Goal: Task Accomplishment & Management: Complete application form

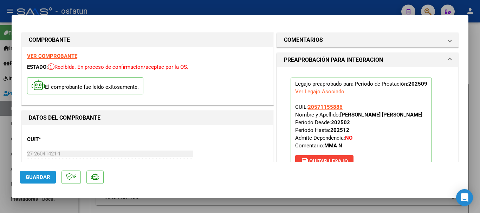
click at [39, 175] on span "Guardar" at bounding box center [38, 177] width 25 height 6
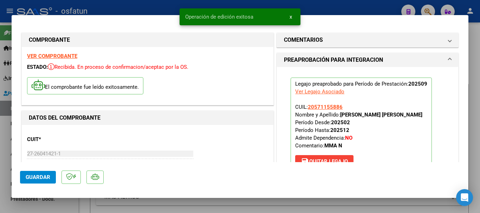
type input "$ 0,00"
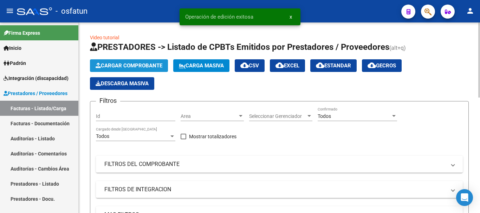
click at [138, 64] on span "Cargar Comprobante" at bounding box center [129, 66] width 67 height 6
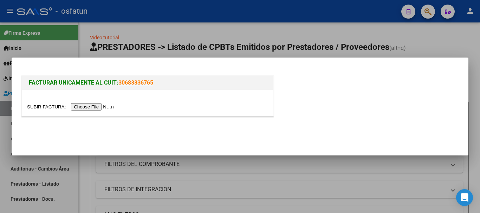
click at [93, 109] on input "file" at bounding box center [71, 106] width 89 height 7
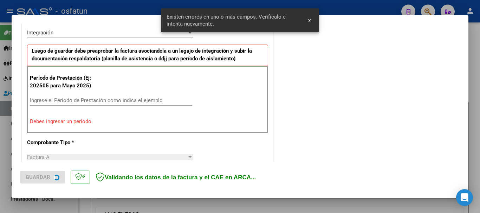
scroll to position [175, 0]
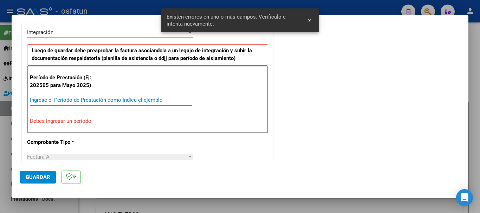
click at [162, 97] on input "Ingrese el Período de Prestación como indica el ejemplo" at bounding box center [111, 100] width 162 height 6
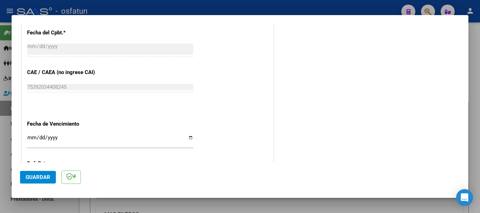
scroll to position [421, 0]
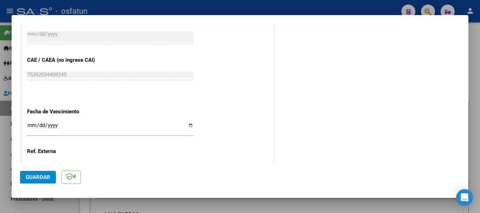
type input "202509"
click at [33, 127] on input "Ingresar la fecha" at bounding box center [110, 128] width 166 height 11
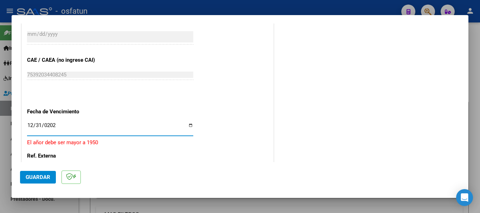
type input "[DATE]"
click at [39, 176] on span "Guardar" at bounding box center [38, 177] width 25 height 6
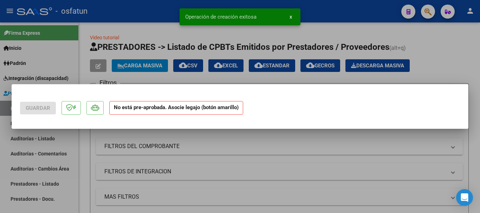
scroll to position [0, 0]
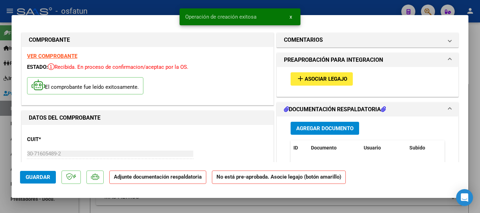
click at [327, 128] on span "Agregar Documento" at bounding box center [324, 128] width 57 height 6
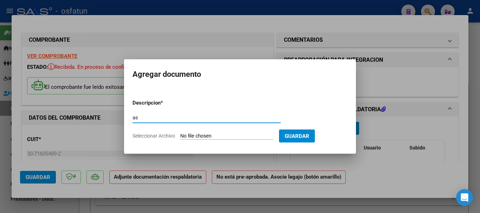
type input "a"
type input "ASISTENCIA"
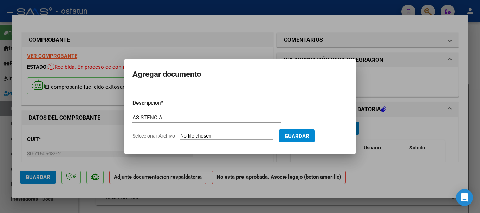
click at [211, 139] on input "Seleccionar Archivo" at bounding box center [226, 136] width 93 height 7
type input "C:\fakepath\09. [PERSON_NAME]- SAIE 2025.pdf"
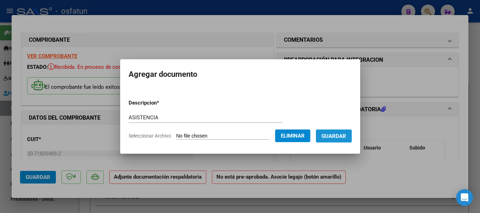
click at [344, 137] on span "Guardar" at bounding box center [334, 136] width 25 height 6
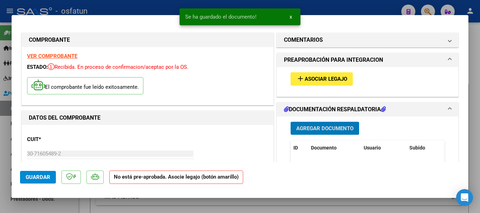
click at [337, 81] on span "Asociar Legajo" at bounding box center [326, 79] width 43 height 6
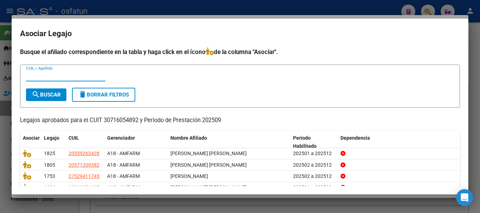
scroll to position [34, 0]
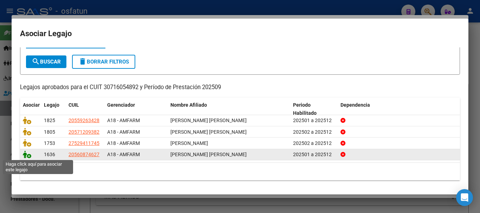
click at [25, 155] on icon at bounding box center [27, 155] width 8 height 8
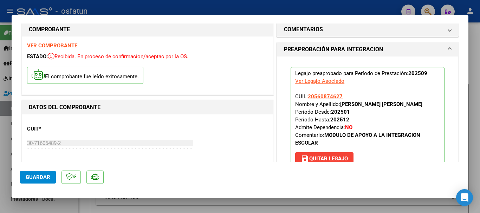
scroll to position [0, 0]
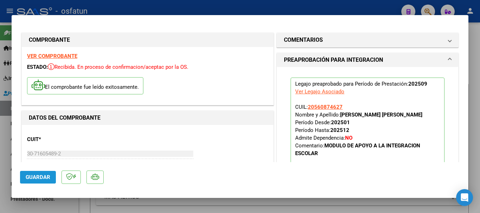
click at [36, 177] on span "Guardar" at bounding box center [38, 177] width 25 height 6
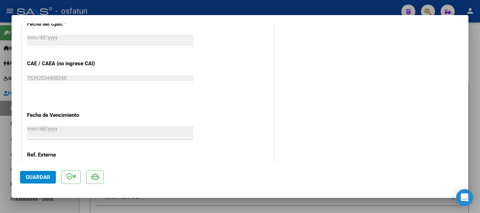
scroll to position [457, 0]
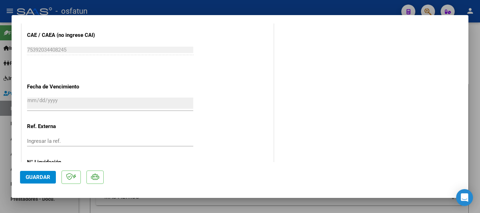
click at [36, 179] on span "Guardar" at bounding box center [38, 177] width 25 height 6
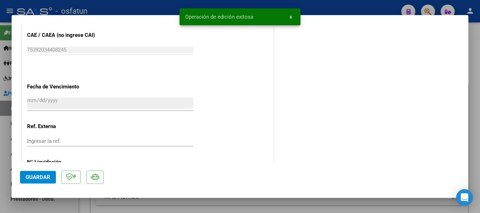
type input "$ 0,00"
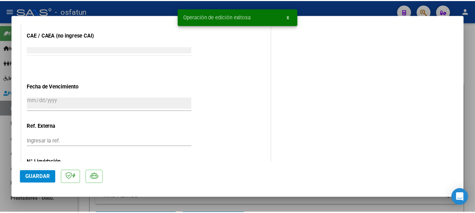
scroll to position [506, 0]
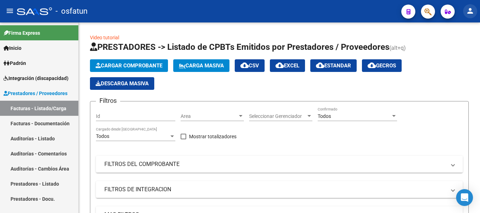
click at [469, 9] on mat-icon "person" at bounding box center [470, 11] width 8 height 8
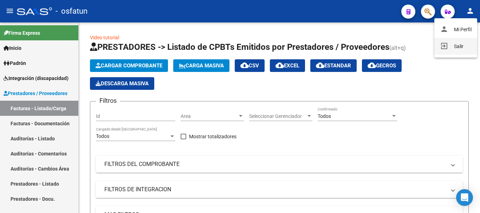
click at [458, 46] on button "exit_to_app Salir" at bounding box center [455, 46] width 43 height 17
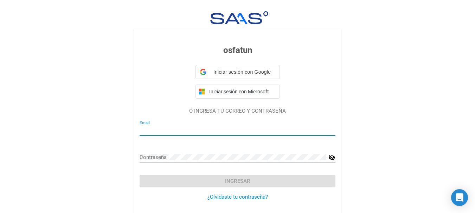
type input "[EMAIL_ADDRESS][DOMAIN_NAME]"
